Goal: Check status

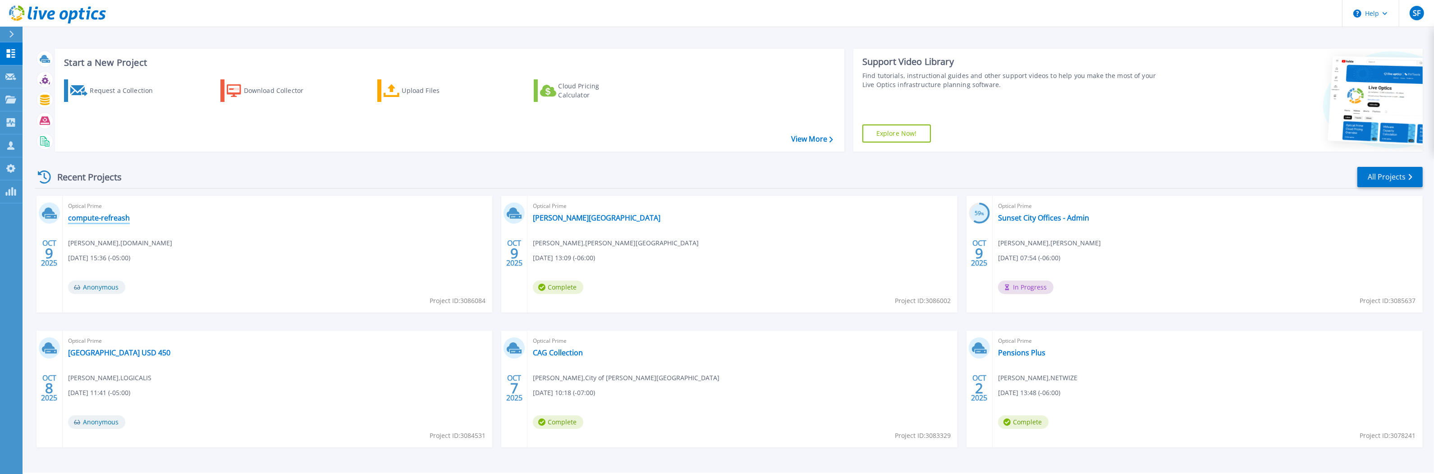
click at [91, 218] on link "compute-refreash" at bounding box center [99, 217] width 62 height 9
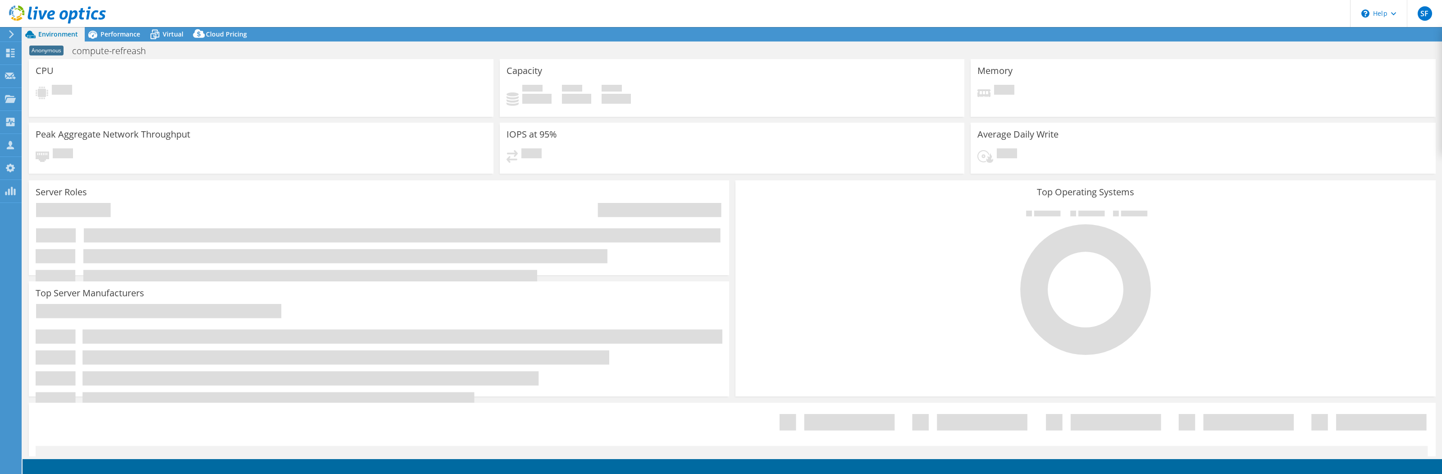
select select "USD"
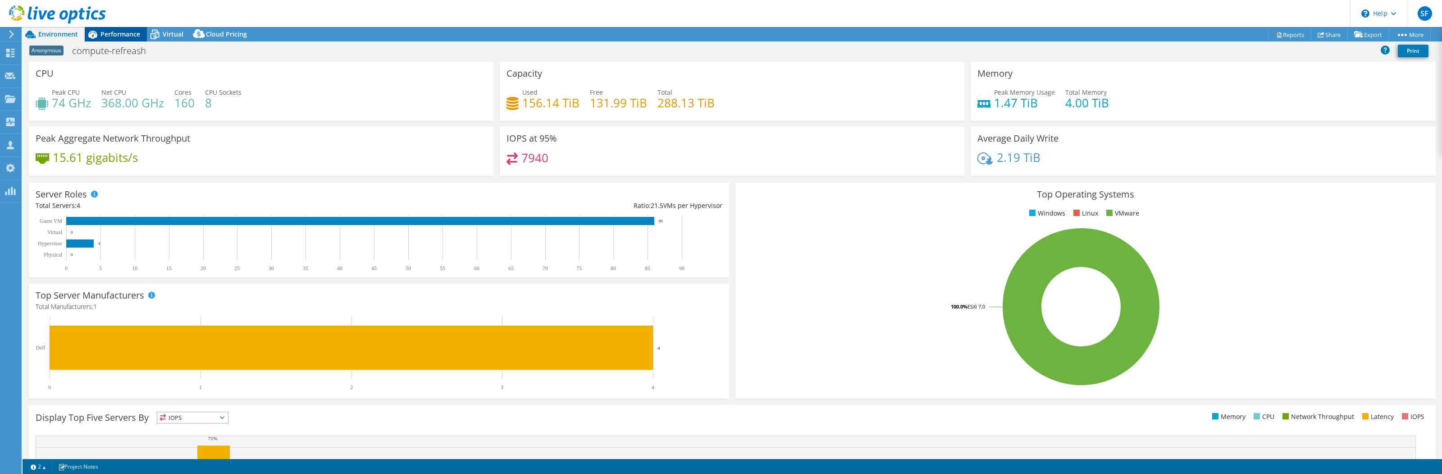
click at [124, 40] on div "Performance" at bounding box center [116, 34] width 62 height 14
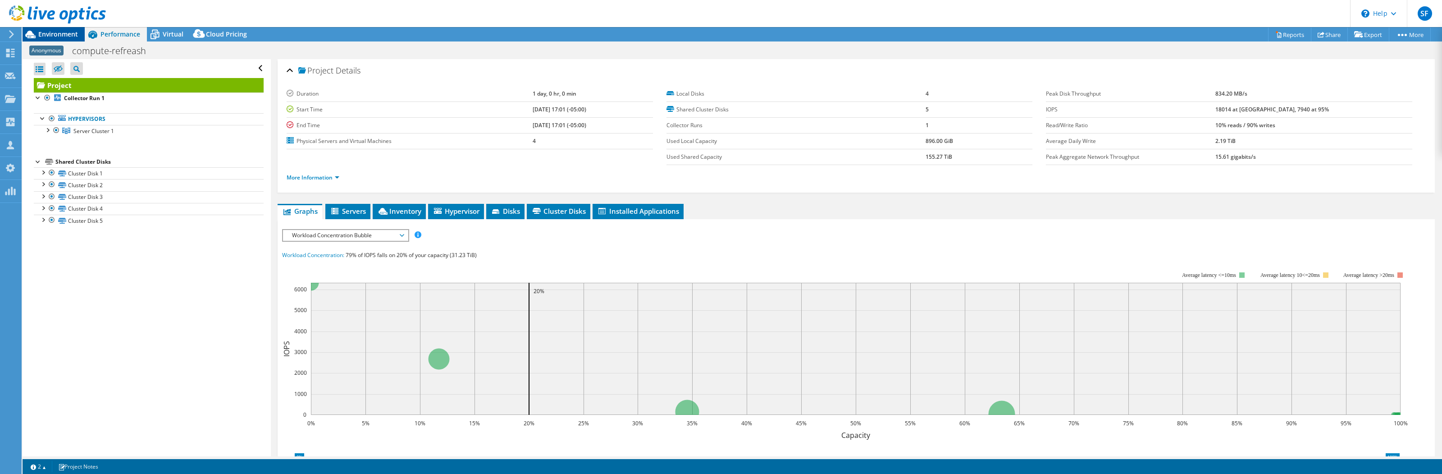
click at [61, 38] on span "Environment" at bounding box center [58, 34] width 40 height 9
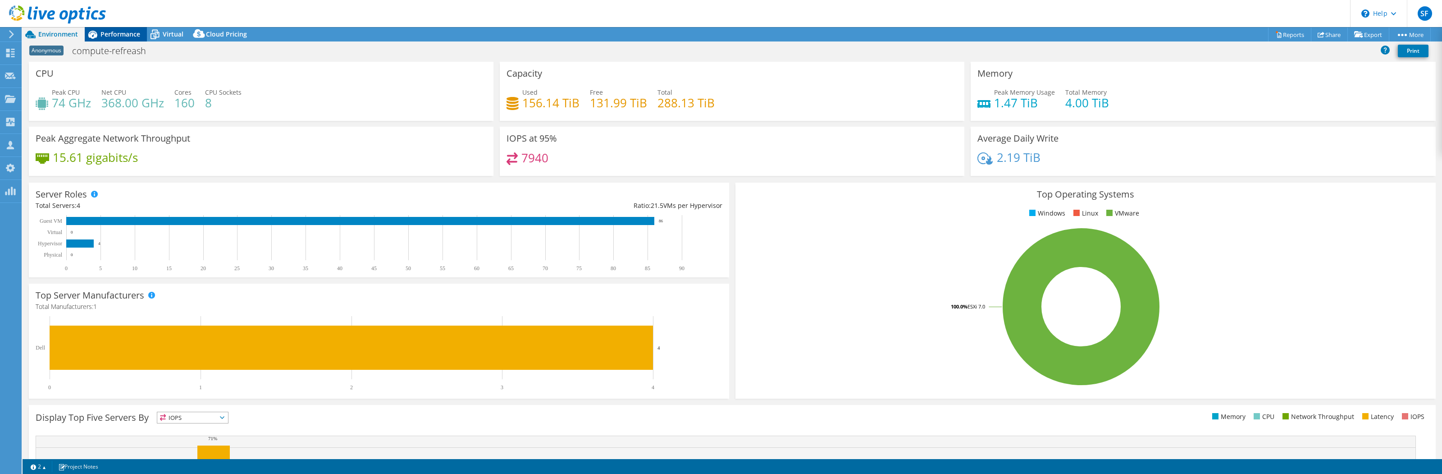
click at [107, 31] on span "Performance" at bounding box center [120, 34] width 40 height 9
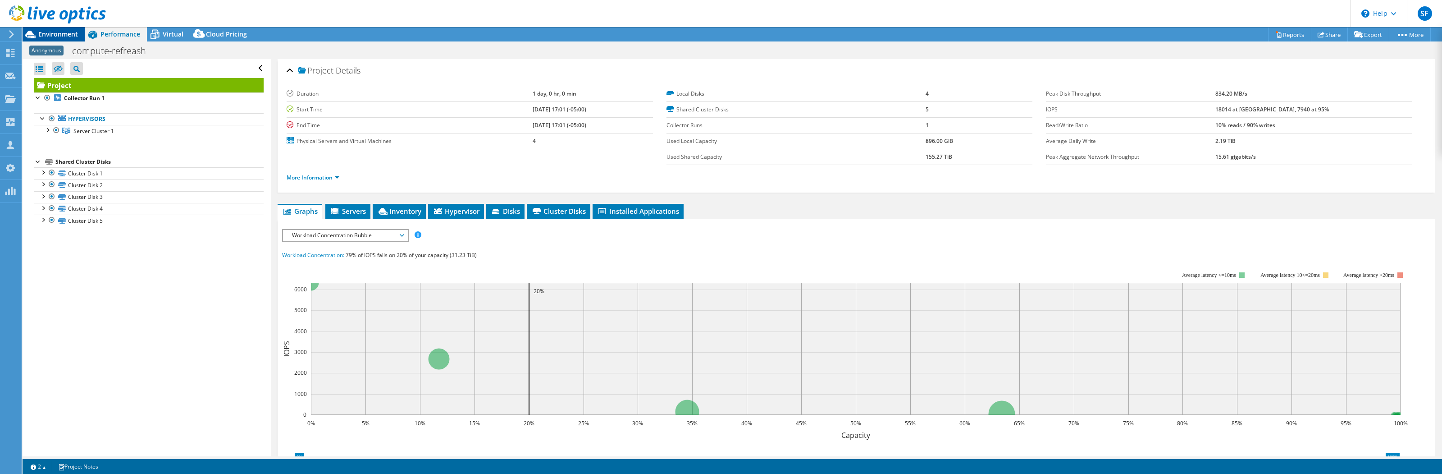
click at [56, 35] on span "Environment" at bounding box center [58, 34] width 40 height 9
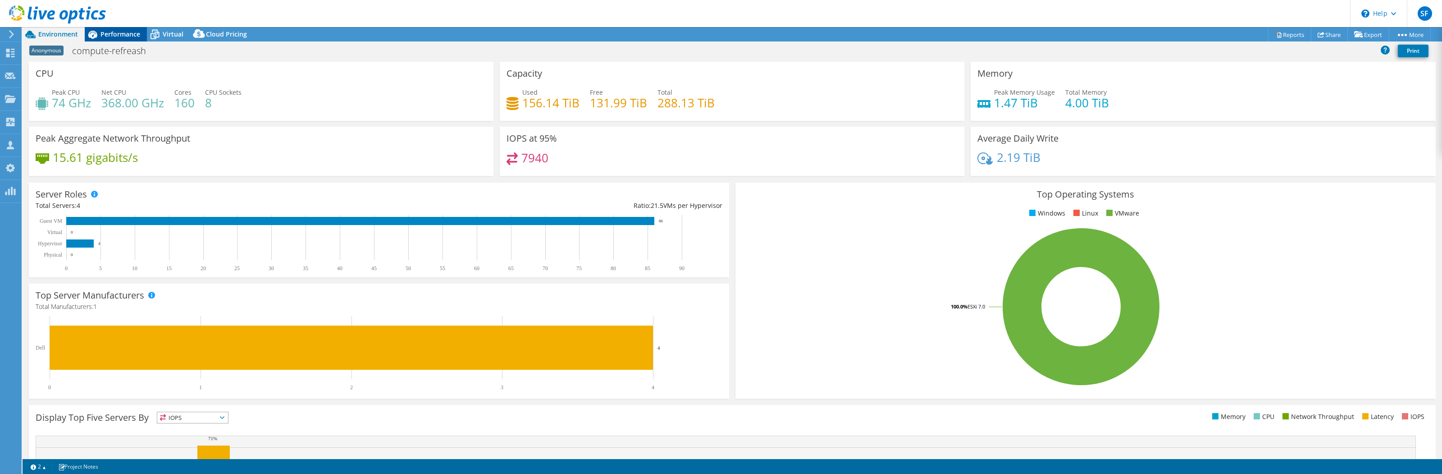
click at [124, 33] on span "Performance" at bounding box center [120, 34] width 40 height 9
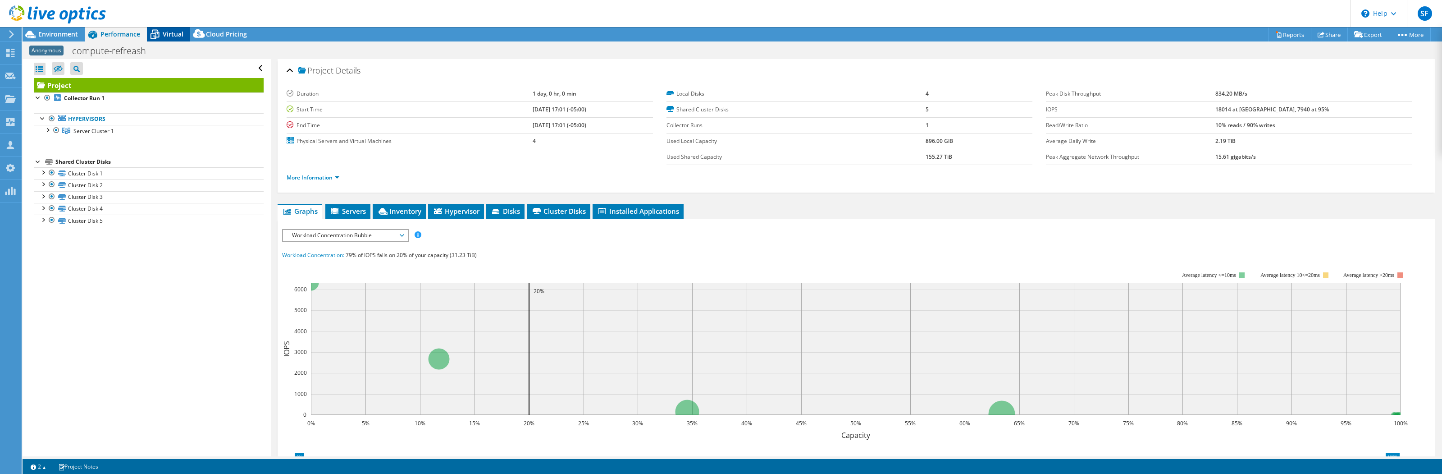
click at [177, 36] on span "Virtual" at bounding box center [173, 34] width 21 height 9
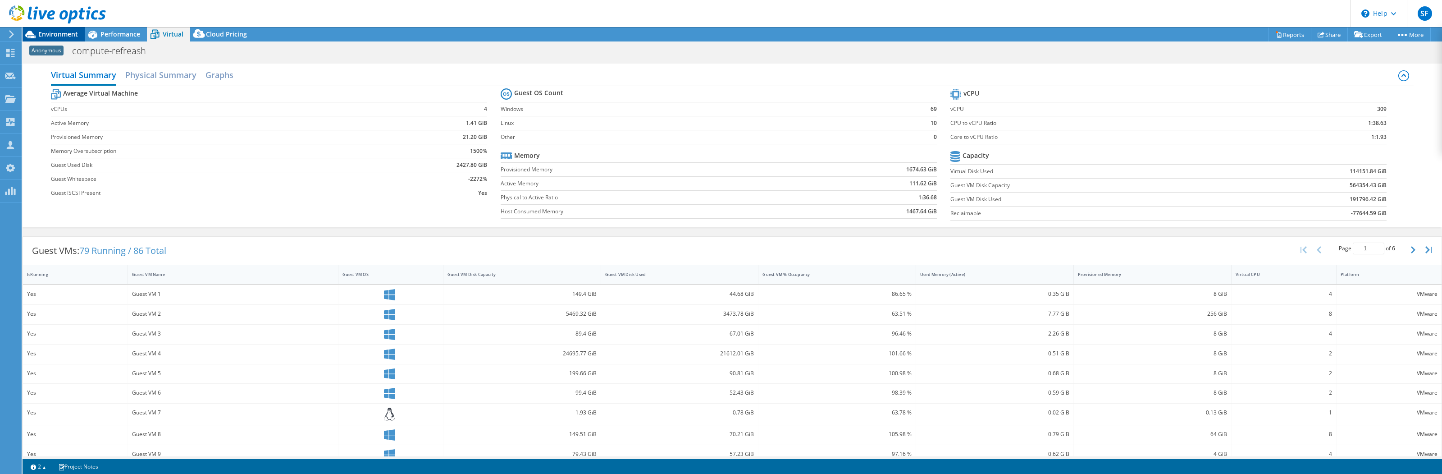
click at [49, 32] on span "Environment" at bounding box center [58, 34] width 40 height 9
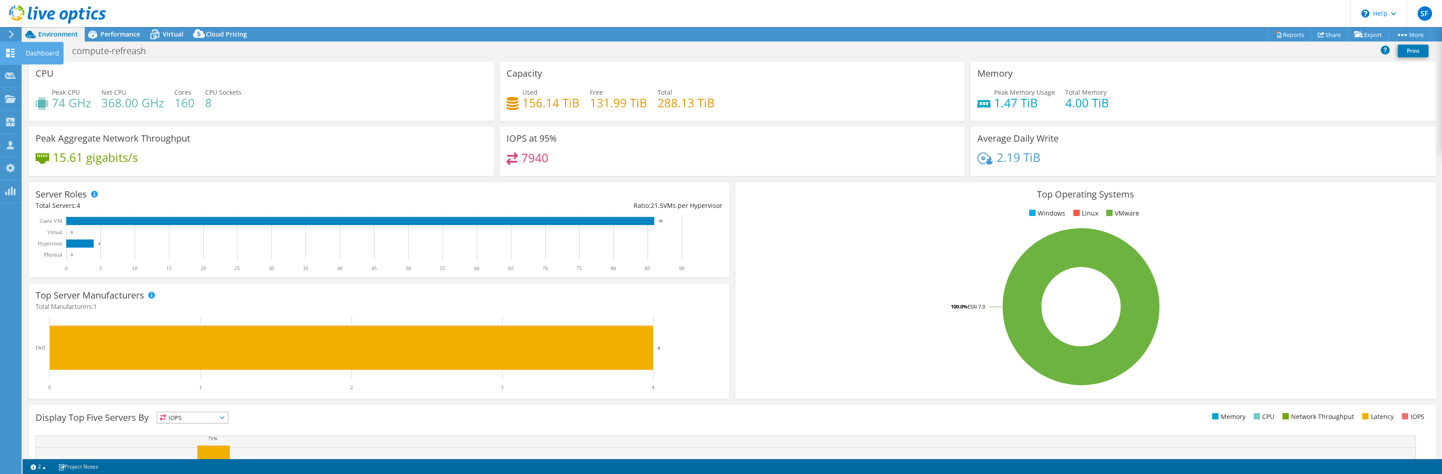
click at [12, 50] on icon at bounding box center [10, 53] width 11 height 9
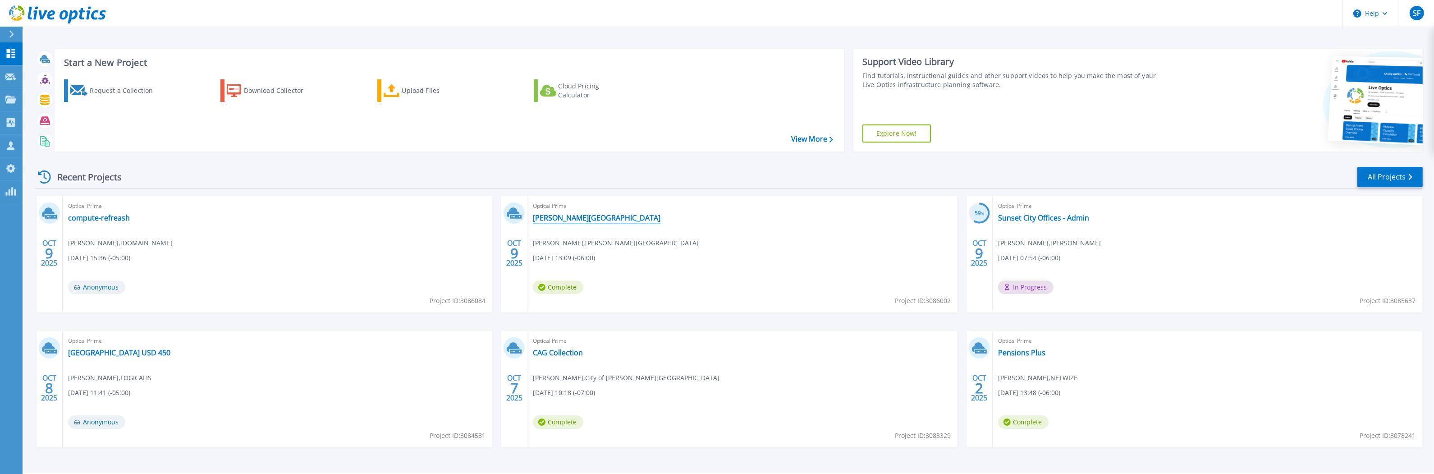
click at [593, 218] on link "[PERSON_NAME][GEOGRAPHIC_DATA]" at bounding box center [597, 217] width 128 height 9
click at [595, 219] on link "[PERSON_NAME][GEOGRAPHIC_DATA]" at bounding box center [597, 217] width 128 height 9
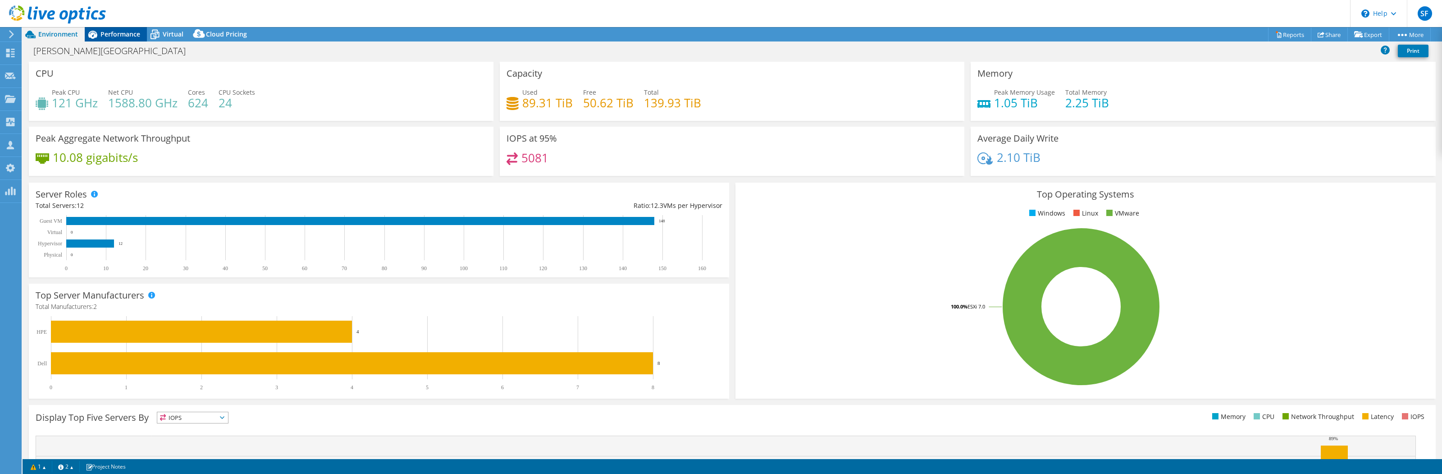
click at [133, 37] on span "Performance" at bounding box center [120, 34] width 40 height 9
